Goal: Manage account settings

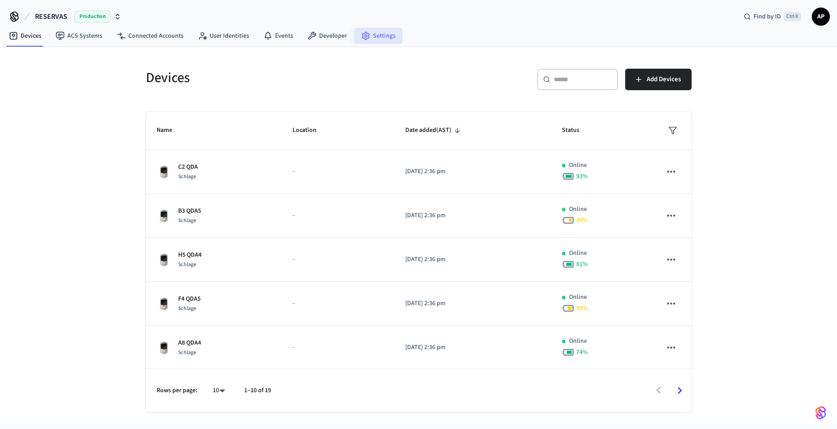
click at [382, 35] on link "Settings" at bounding box center [378, 36] width 48 height 16
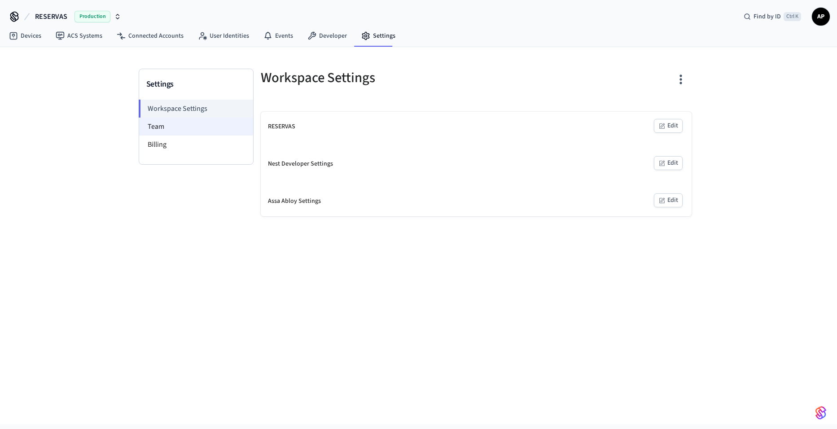
click at [166, 128] on li "Team" at bounding box center [196, 127] width 114 height 18
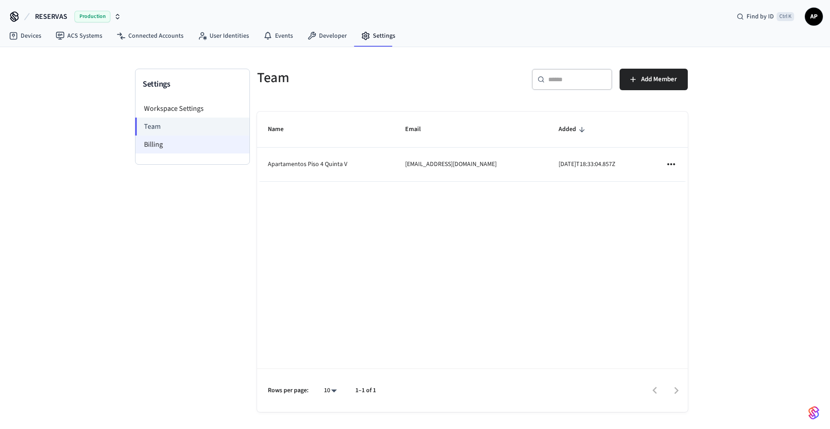
click at [166, 144] on li "Billing" at bounding box center [193, 145] width 114 height 18
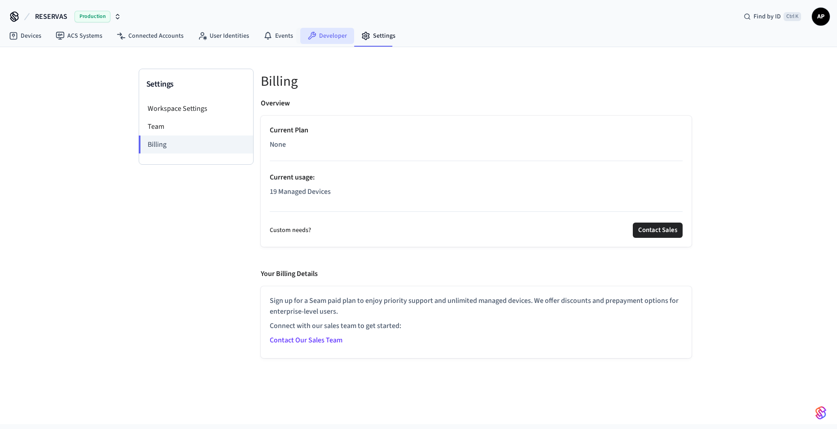
click at [308, 36] on icon at bounding box center [312, 35] width 9 height 9
